Goal: Navigation & Orientation: Understand site structure

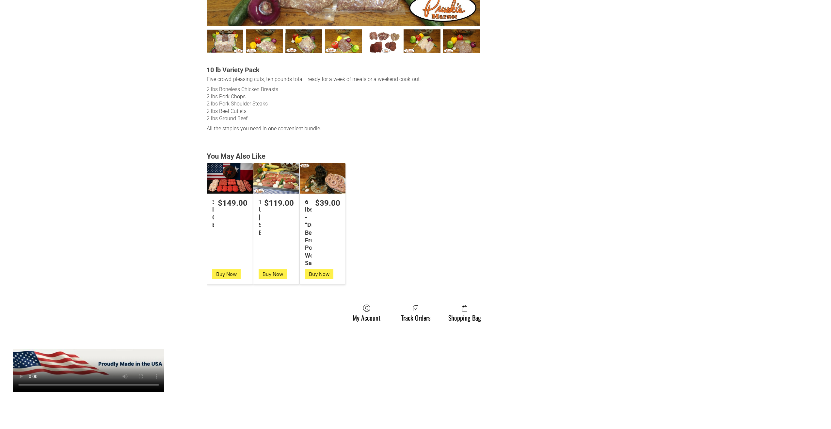
scroll to position [425, 0]
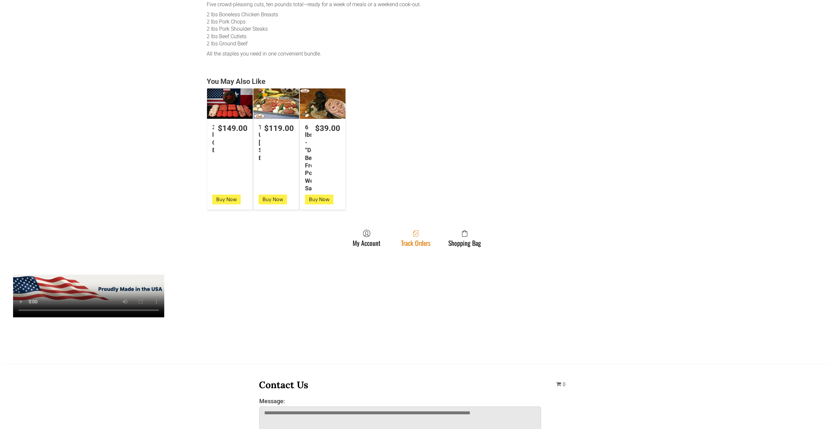
click at [430, 236] on span at bounding box center [415, 234] width 29 height 8
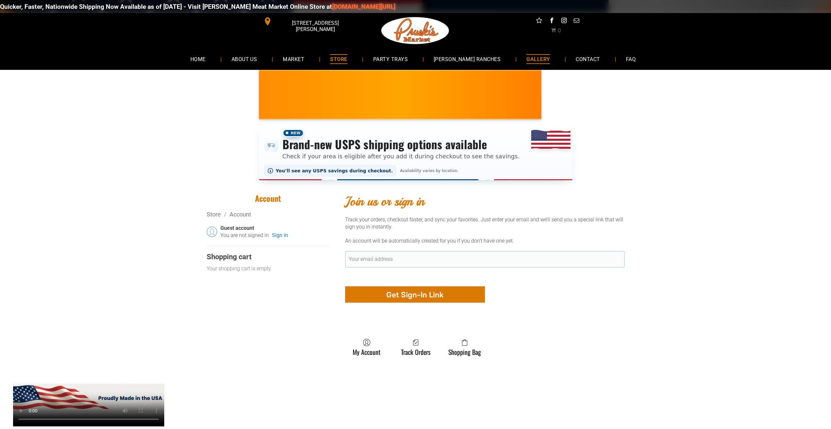
click at [532, 55] on span "GALLERY" at bounding box center [538, 58] width 24 height 9
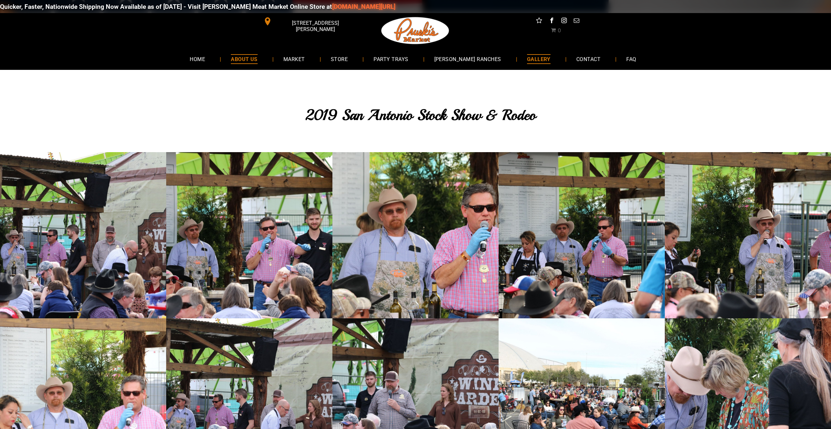
click at [240, 55] on link "ABOUT US" at bounding box center [244, 58] width 46 height 17
